Goal: Information Seeking & Learning: Learn about a topic

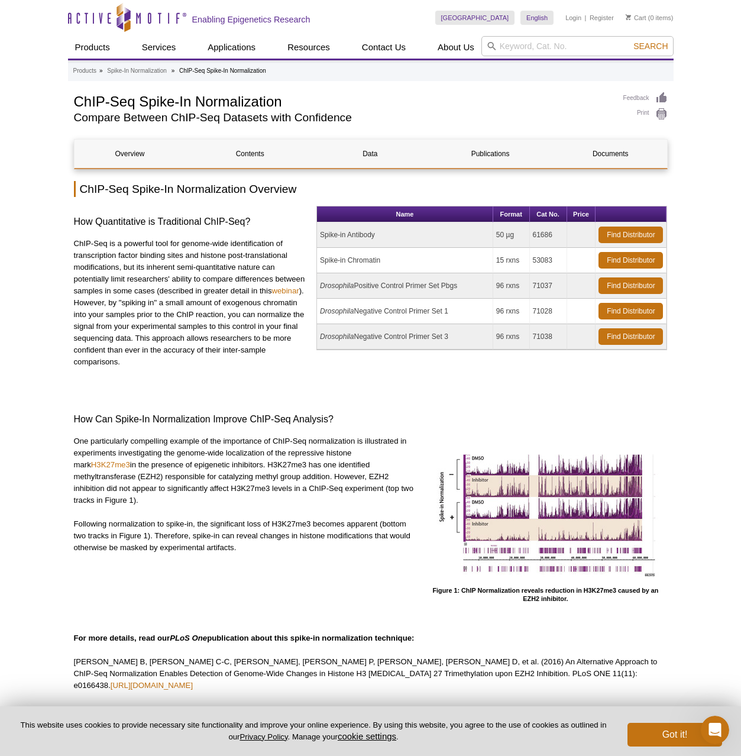
click at [303, 187] on h2 "ChIP-Seq Spike-In Normalization Overview" at bounding box center [371, 189] width 594 height 16
drag, startPoint x: 73, startPoint y: 221, endPoint x: 295, endPoint y: 237, distance: 223.0
copy h3 "How Quantitative is Traditional ChIP-Seq?"
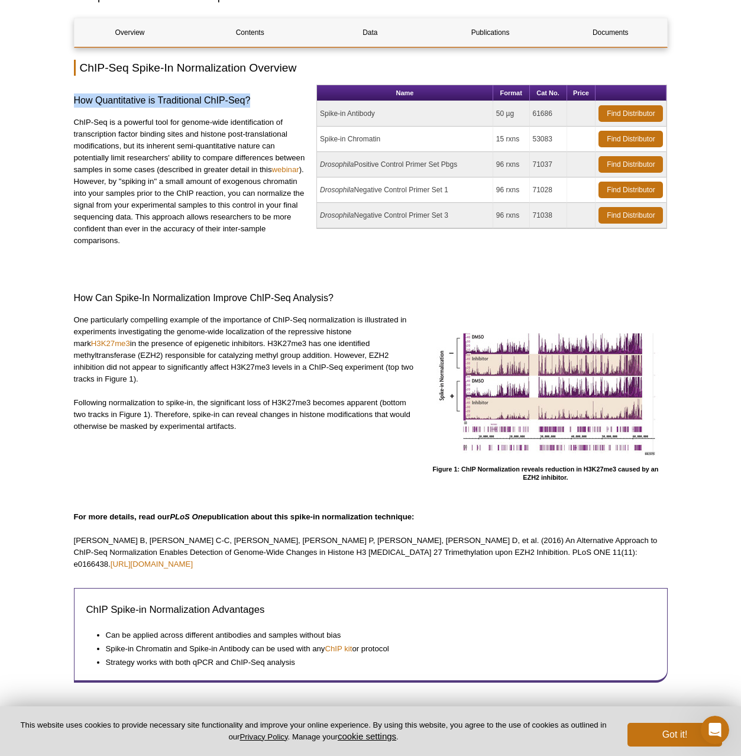
scroll to position [197, 0]
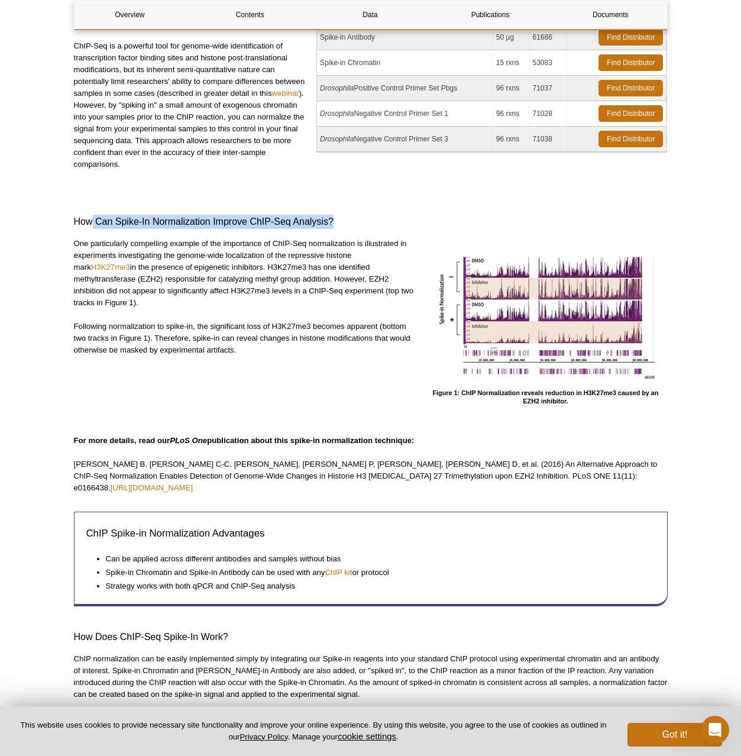
drag, startPoint x: 95, startPoint y: 223, endPoint x: 335, endPoint y: 225, distance: 240.2
click at [335, 225] on h3 "How Can Spike-In Normalization Improve ChIP-Seq Analysis?" at bounding box center [371, 222] width 594 height 14
copy h3 "Can Spike-In Normalization Improve ChIP-Seq Analysis?"
click at [177, 344] on p "Following normalization to spike-in, the significant loss of H3K27me3 becomes a…" at bounding box center [244, 338] width 341 height 35
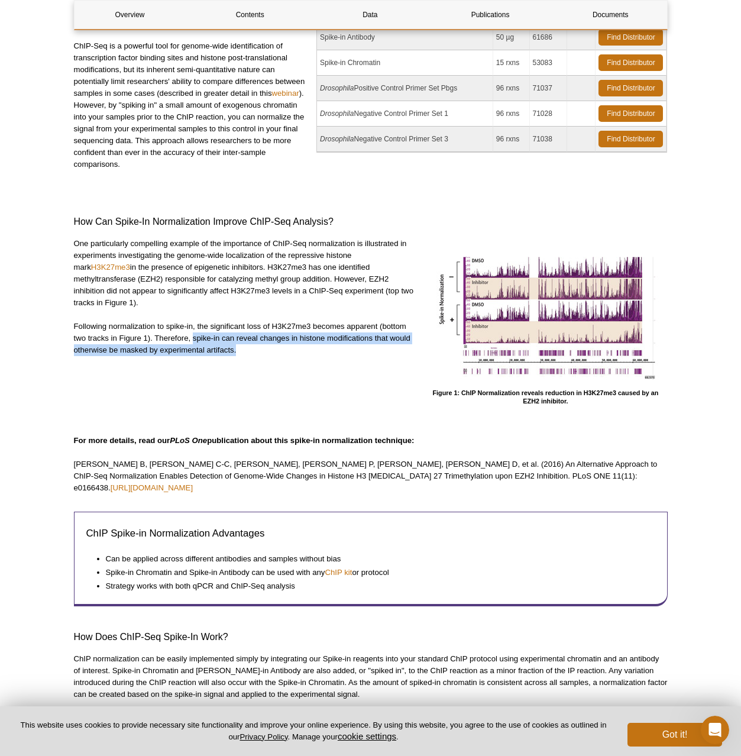
drag, startPoint x: 194, startPoint y: 338, endPoint x: 247, endPoint y: 350, distance: 54.0
click at [247, 350] on p "Following normalization to spike-in, the significant loss of H3K27me3 becomes a…" at bounding box center [244, 338] width 341 height 35
copy p "spike-in can reveal changes in histone modifications that would otherwise be ma…"
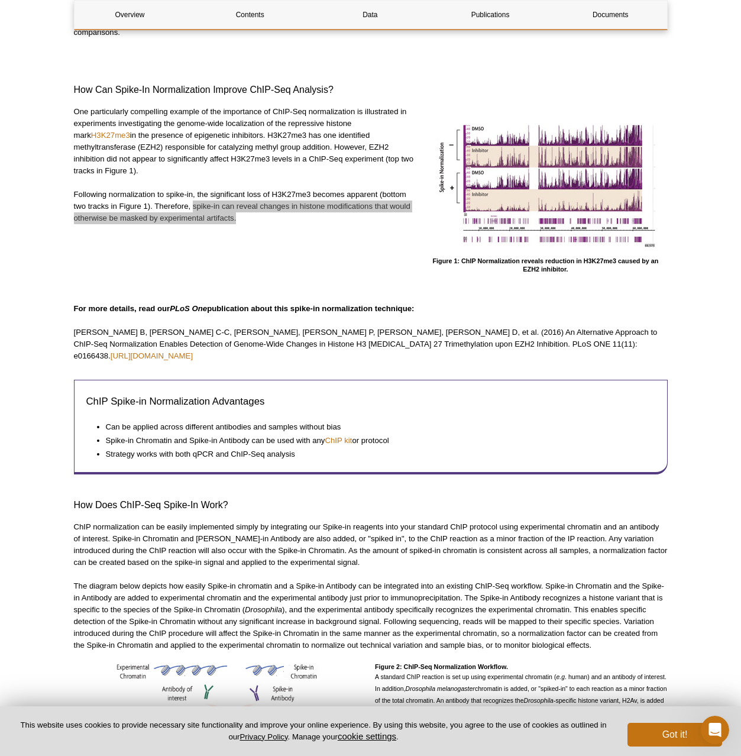
scroll to position [330, 0]
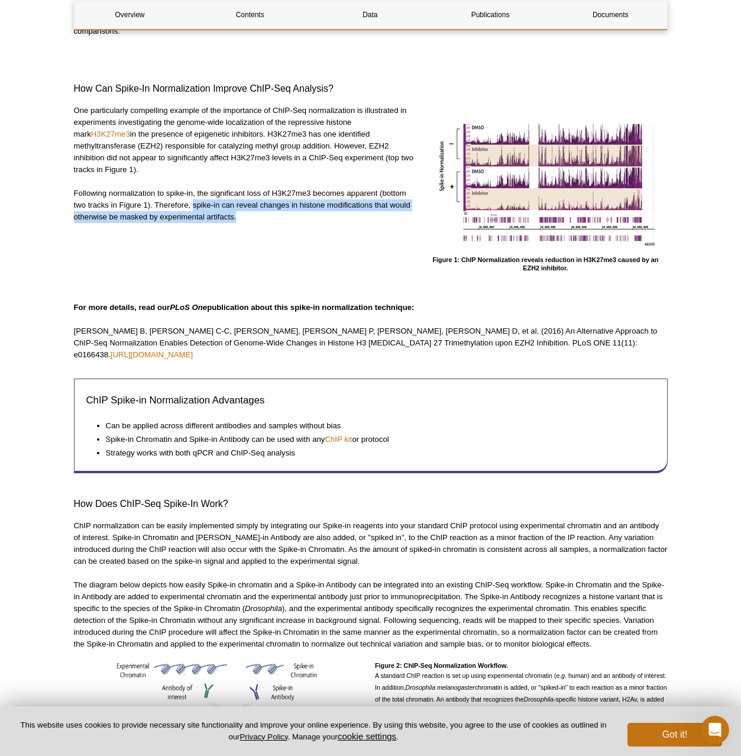
drag, startPoint x: 595, startPoint y: 345, endPoint x: 425, endPoint y: 347, distance: 169.2
click at [425, 347] on p "[PERSON_NAME] B, [PERSON_NAME] C-C, [PERSON_NAME], [PERSON_NAME] P, [PERSON_NAM…" at bounding box center [371, 342] width 594 height 35
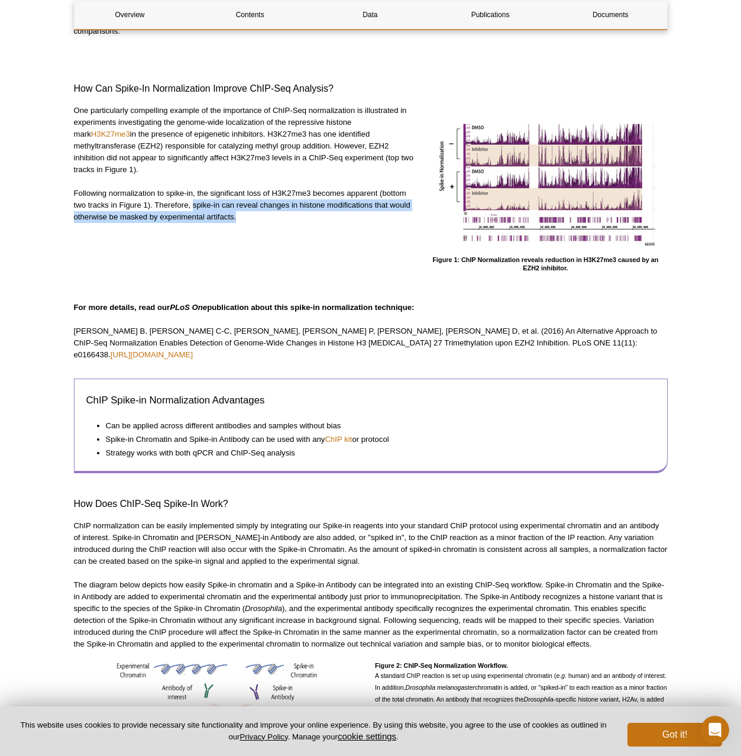
copy link "[URL][DOMAIN_NAME]"
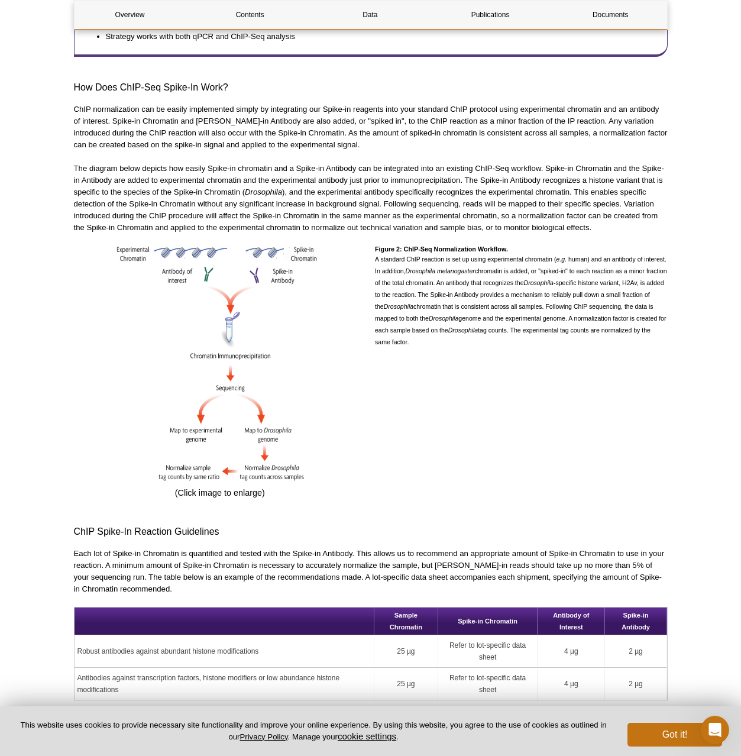
scroll to position [749, 0]
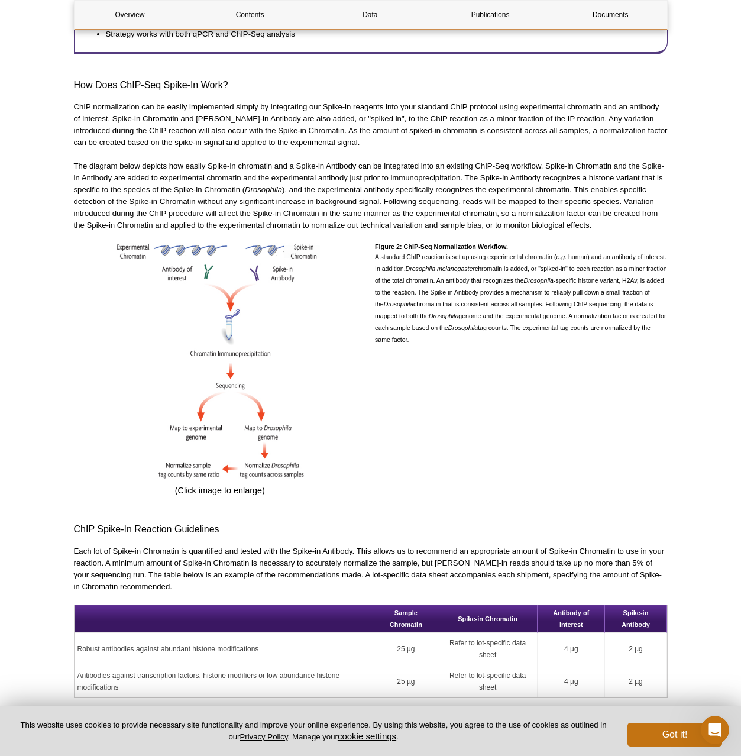
click at [380, 243] on h4 "Figure 2: ChIP-Seq Normalization Workflow." at bounding box center [521, 247] width 293 height 8
drag, startPoint x: 375, startPoint y: 234, endPoint x: 458, endPoint y: 327, distance: 124.4
click at [458, 327] on div "Figure 2: ChIP-Seq Normalization Workflow. A standard ChIP reaction is set up u…" at bounding box center [521, 372] width 293 height 259
copy div "Figure 2: ChIP-Seq Normalization Workflow. A standard ChIP reaction is set up u…"
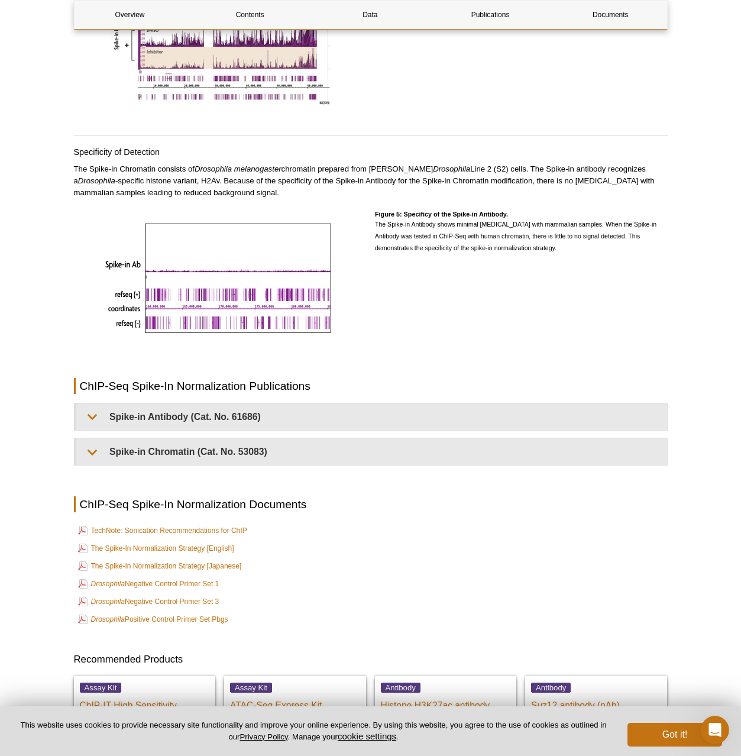
scroll to position [2337, 0]
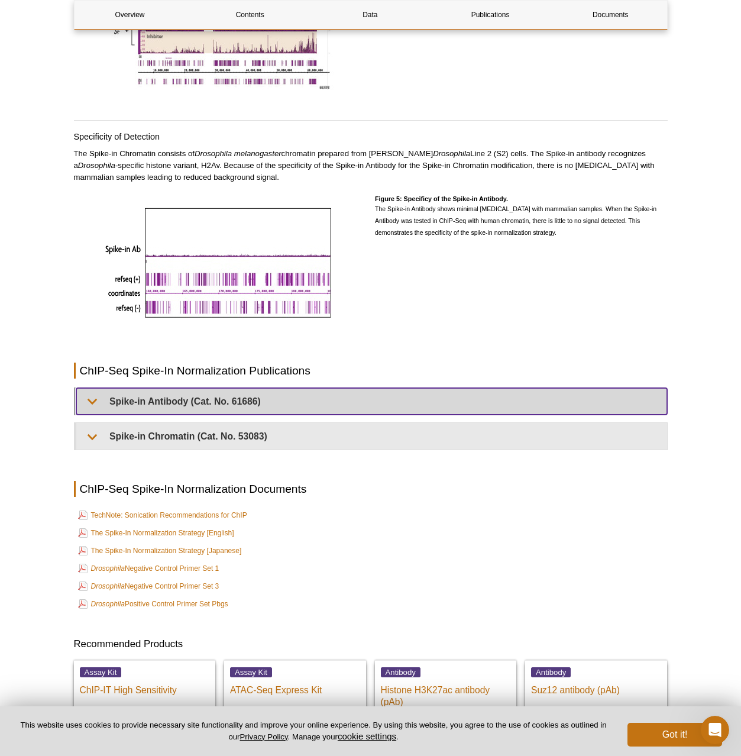
click at [100, 392] on summary "Spike-in Antibody (Cat. No. 61686)" at bounding box center [371, 401] width 591 height 27
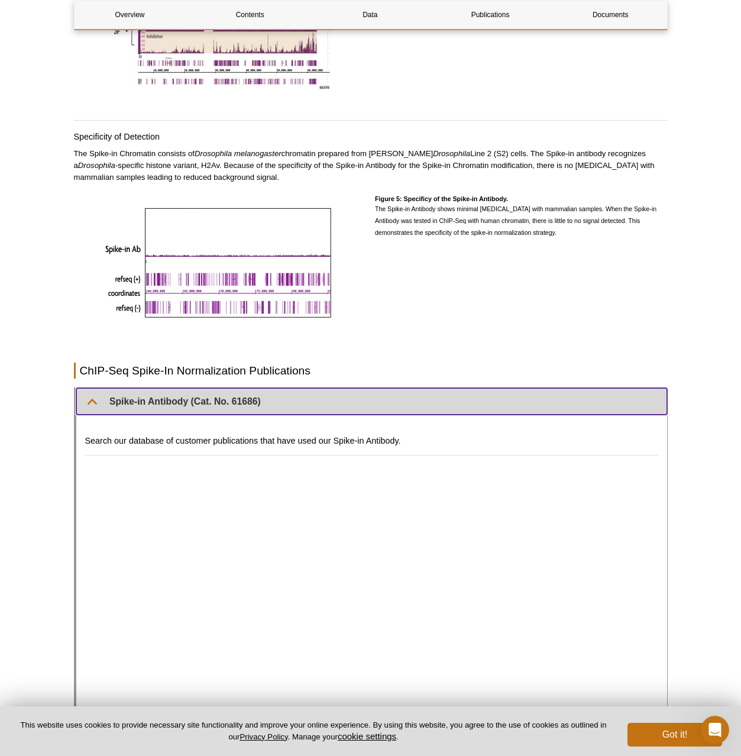
click at [100, 392] on summary "Spike-in Antibody (Cat. No. 61686)" at bounding box center [371, 401] width 591 height 27
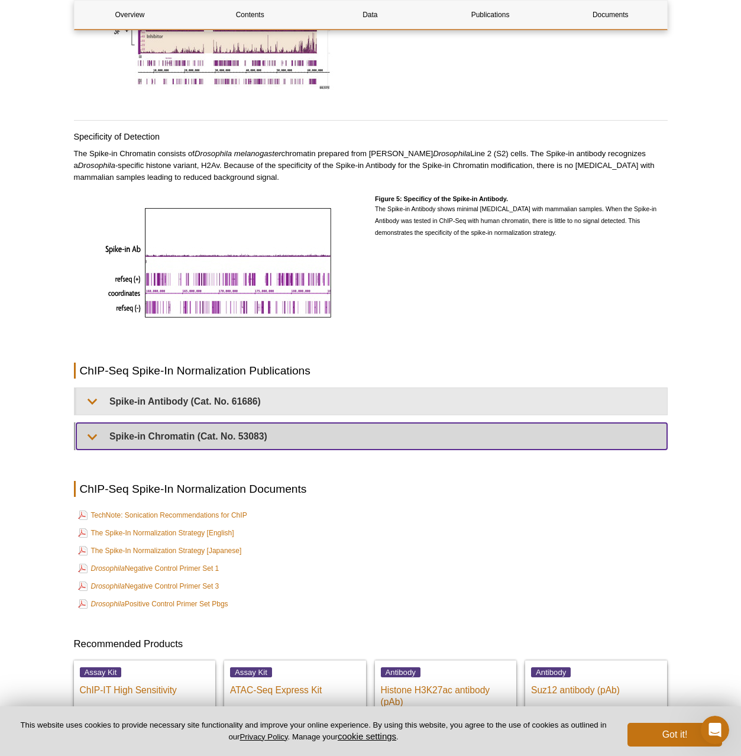
click at [136, 432] on summary "Spike-in Chromatin (Cat. No. 53083)" at bounding box center [371, 436] width 591 height 27
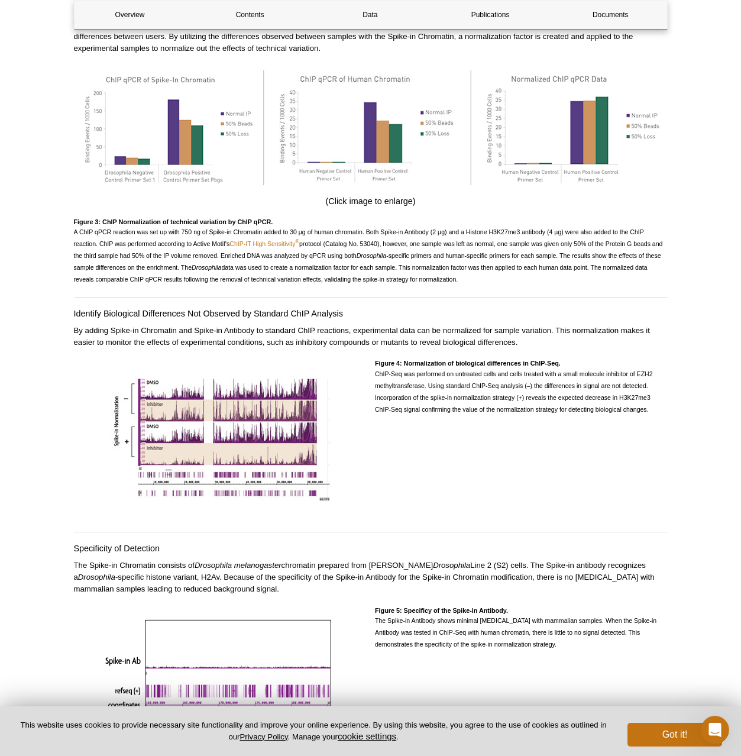
scroll to position [1584, 0]
